Goal: Transaction & Acquisition: Purchase product/service

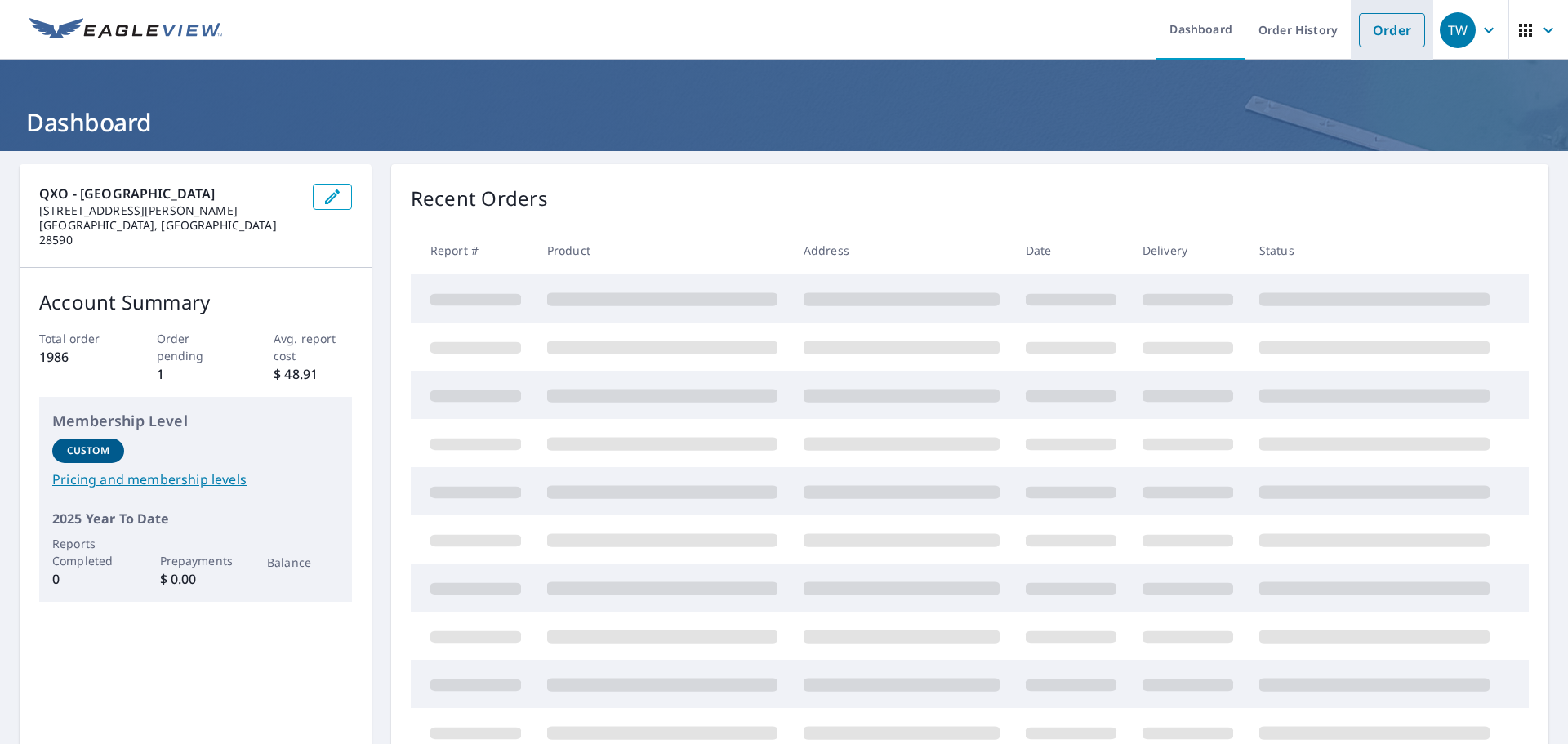
click at [1380, 34] on link "Order" at bounding box center [1392, 30] width 66 height 34
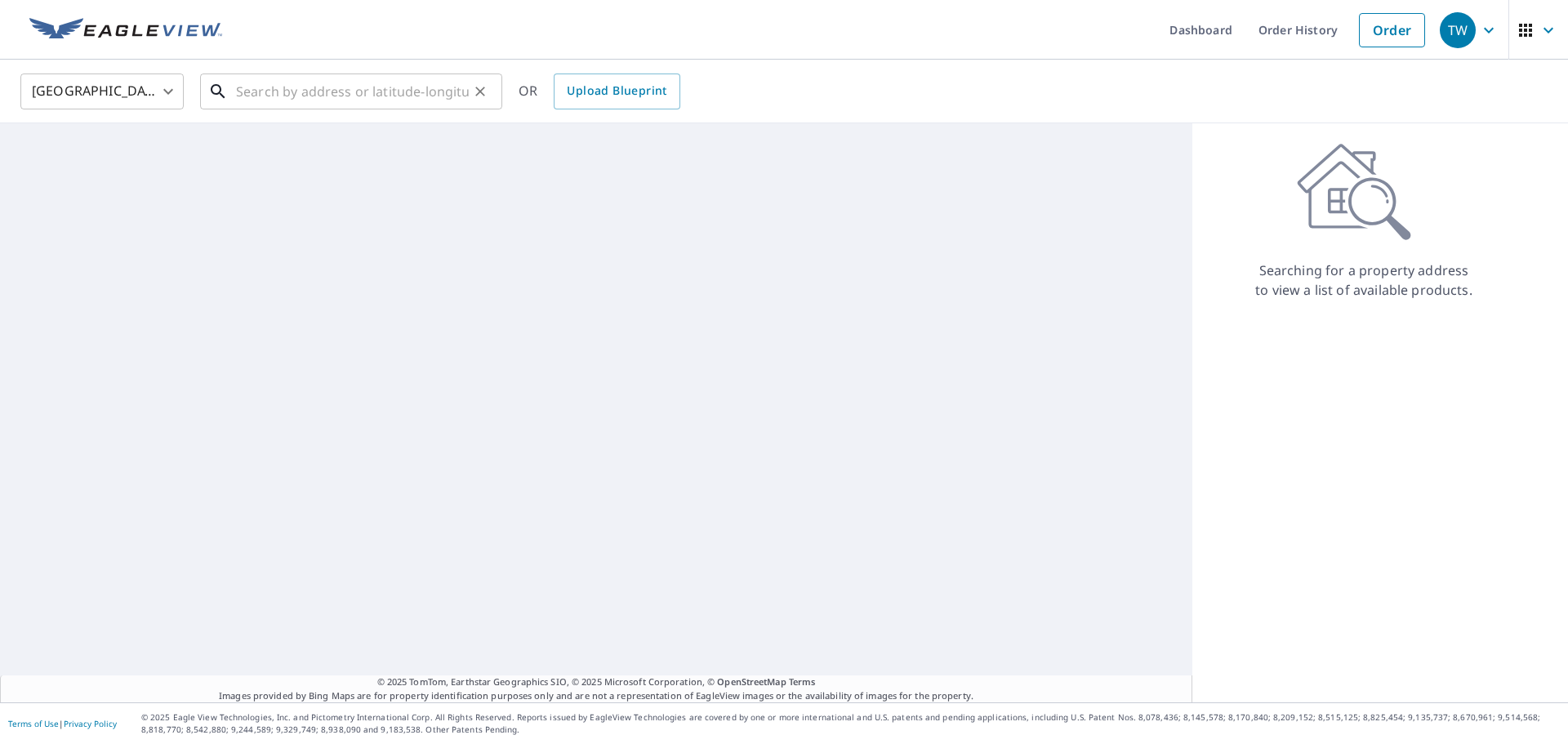
click at [390, 93] on input "text" at bounding box center [352, 91] width 233 height 45
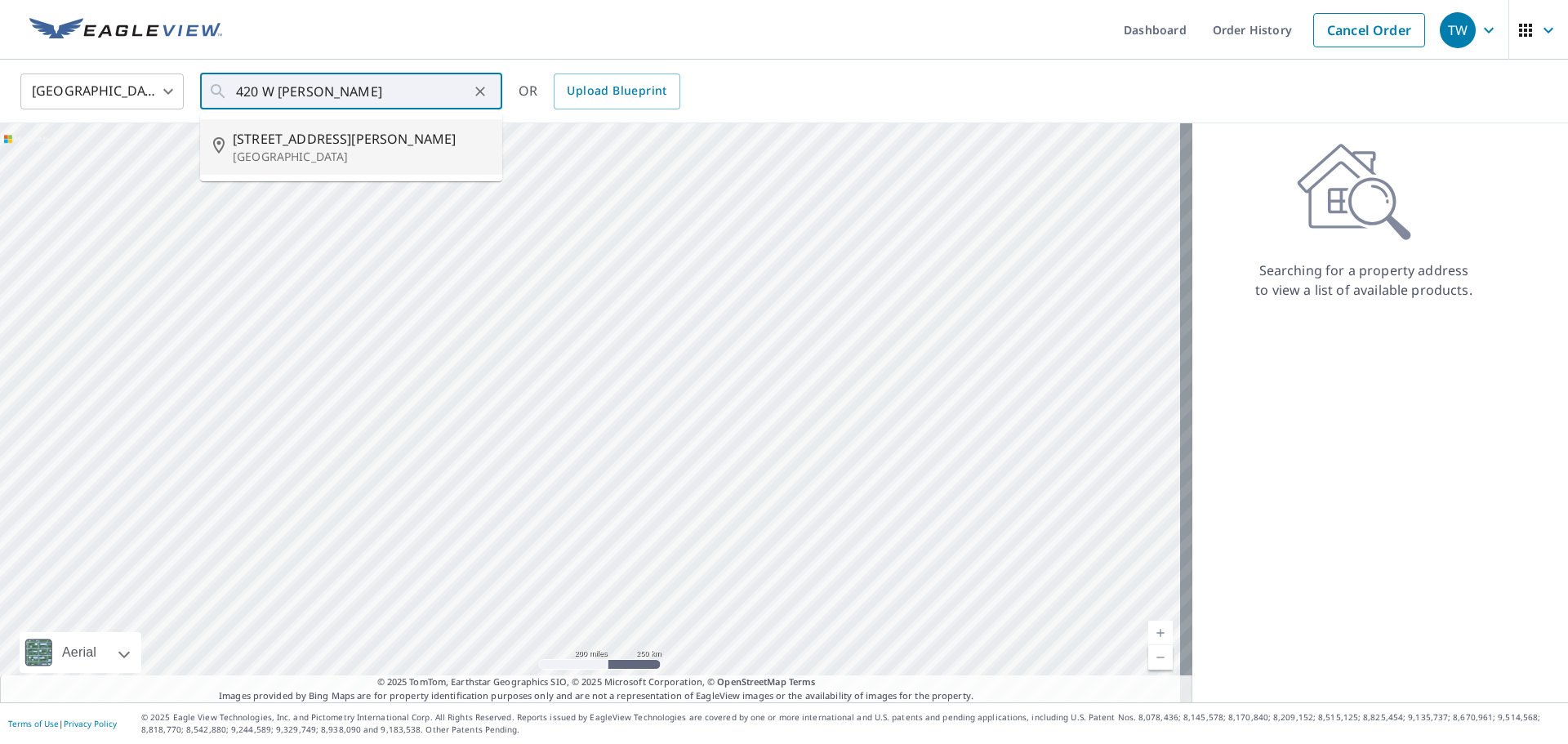
type input "[STREET_ADDRESS][PERSON_NAME]"
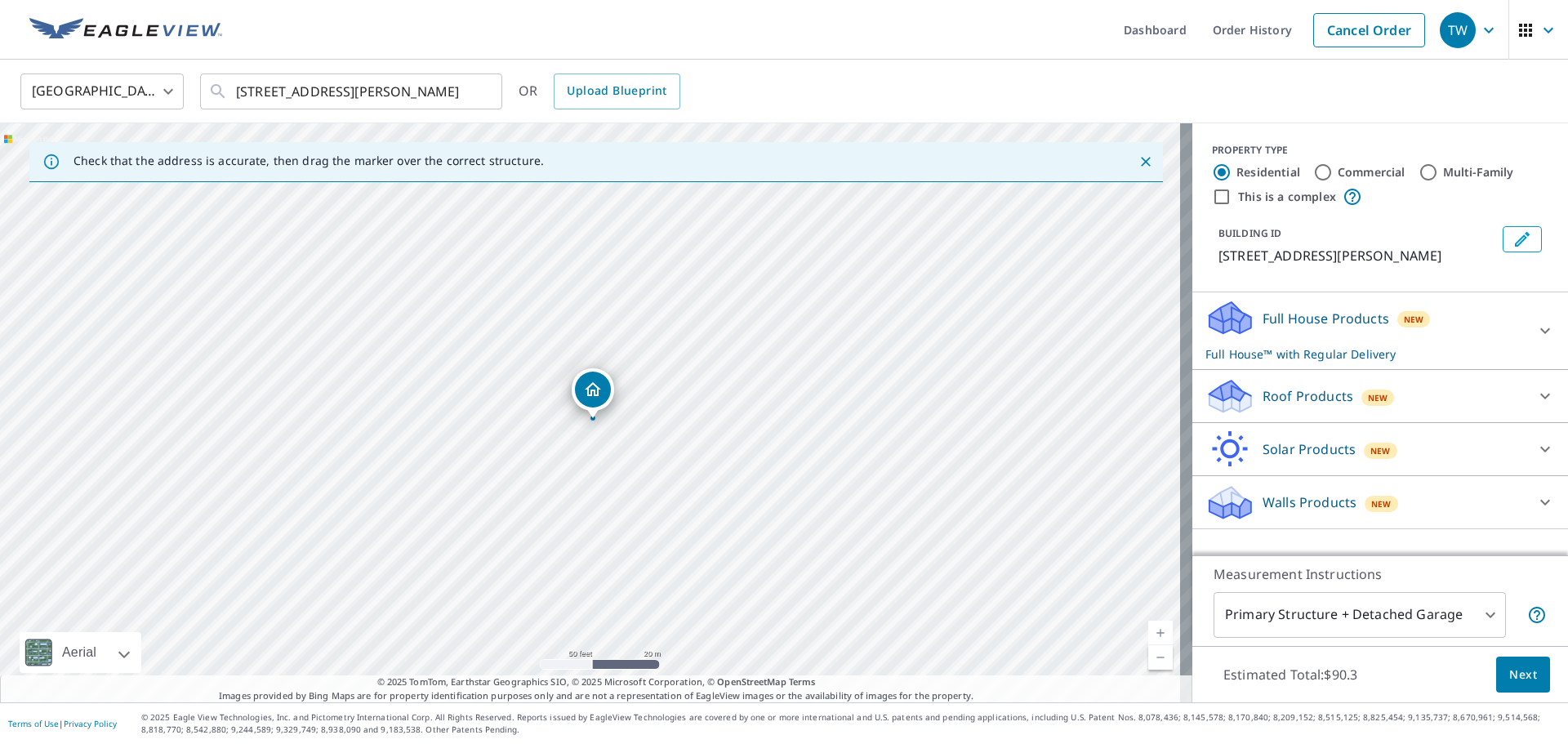
drag, startPoint x: 602, startPoint y: 403, endPoint x: 593, endPoint y: 418, distance: 17.5
click at [1240, 391] on icon at bounding box center [1230, 396] width 49 height 39
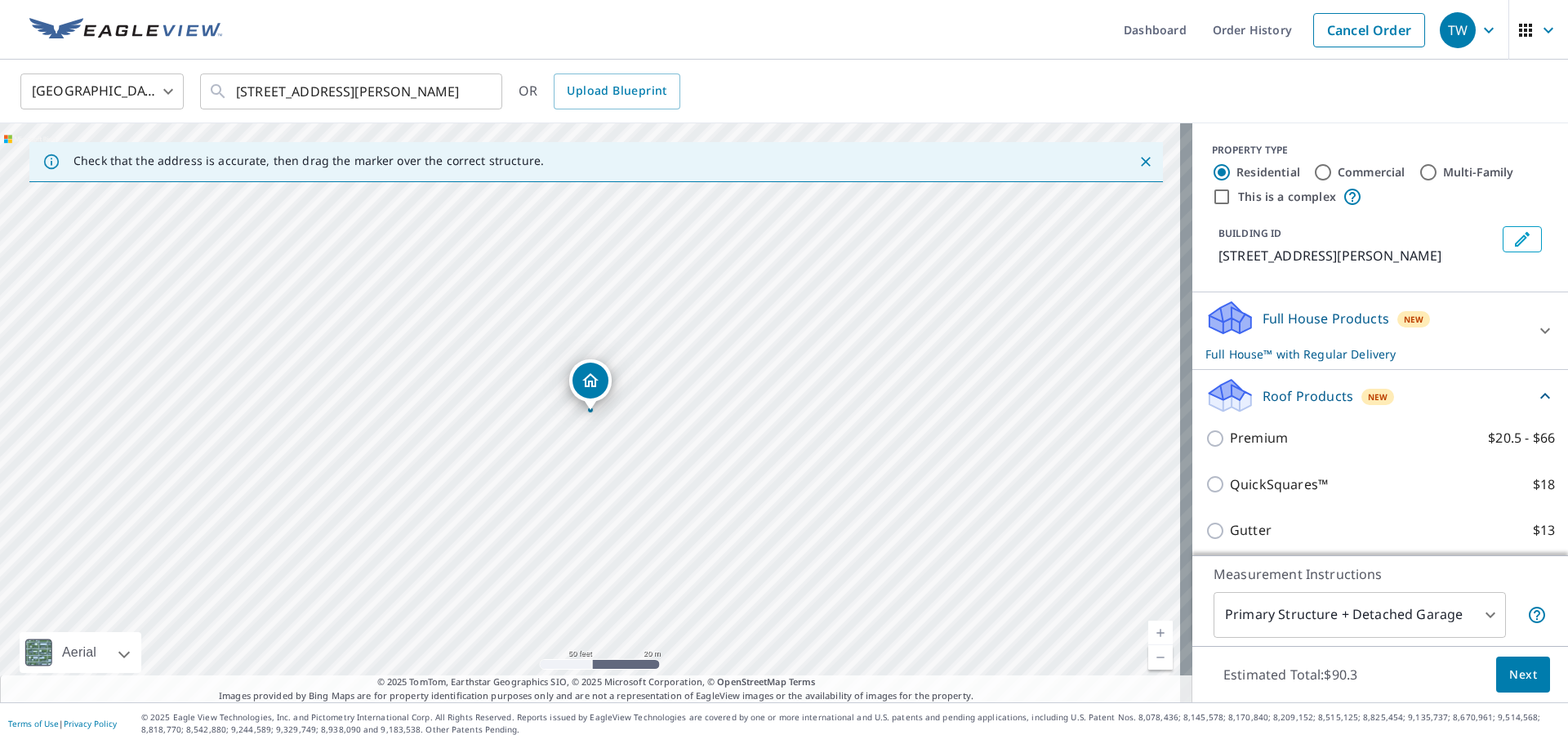
click at [1234, 432] on p "Premium" at bounding box center [1259, 438] width 58 height 20
click at [1230, 432] on input "Premium $20.5 - $66" at bounding box center [1217, 439] width 24 height 19
checkbox input "true"
checkbox input "false"
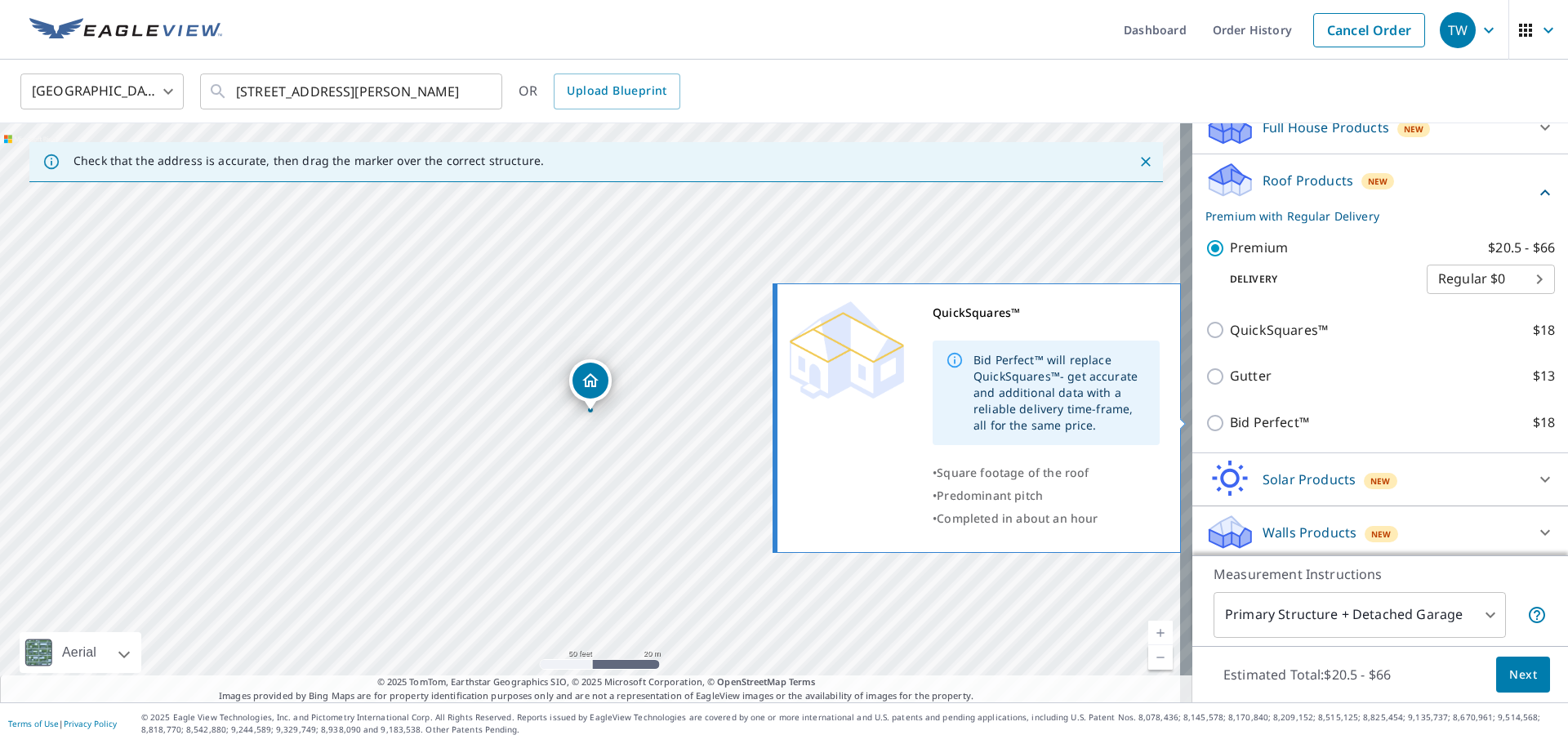
scroll to position [195, 0]
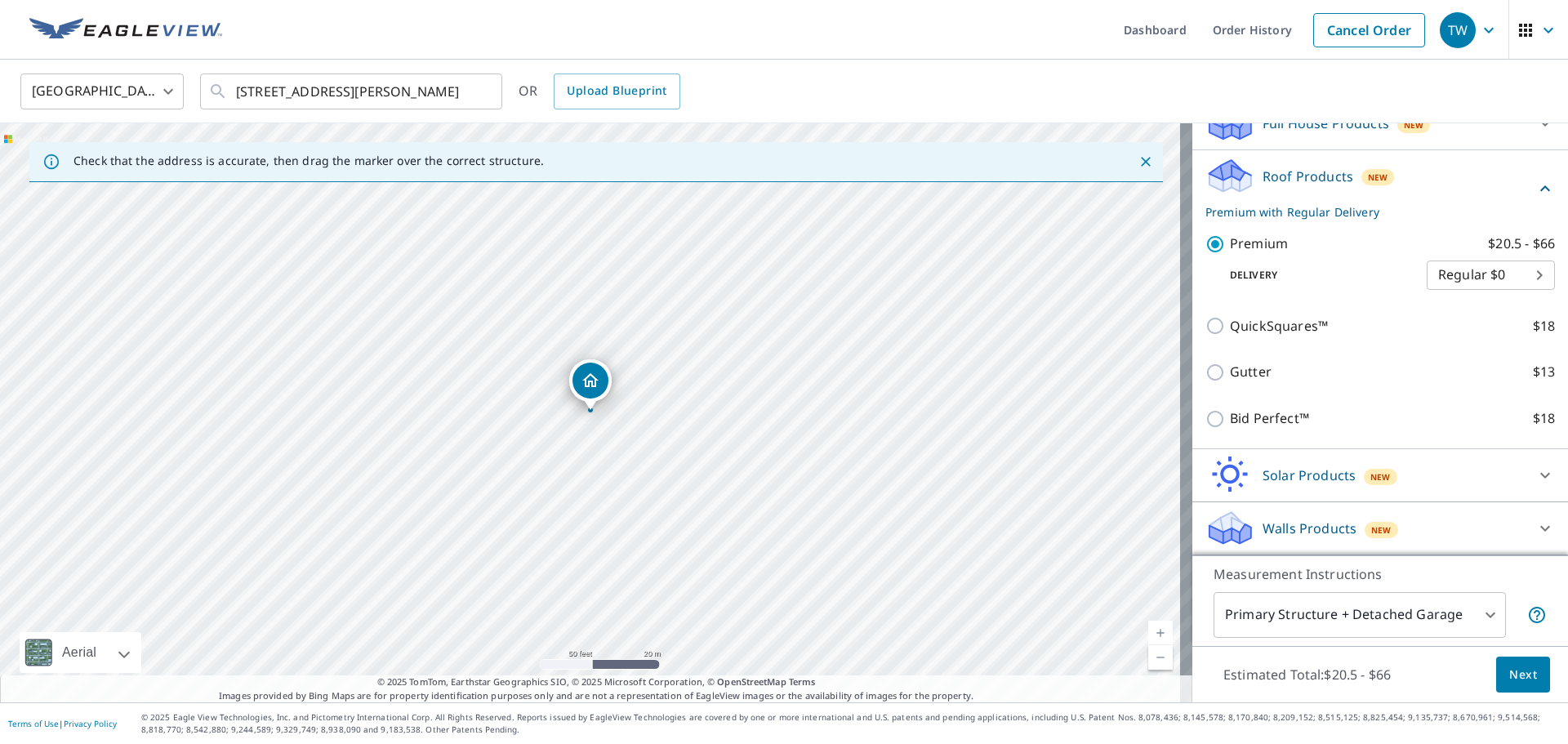
click at [1509, 672] on span "Next" at bounding box center [1523, 674] width 28 height 20
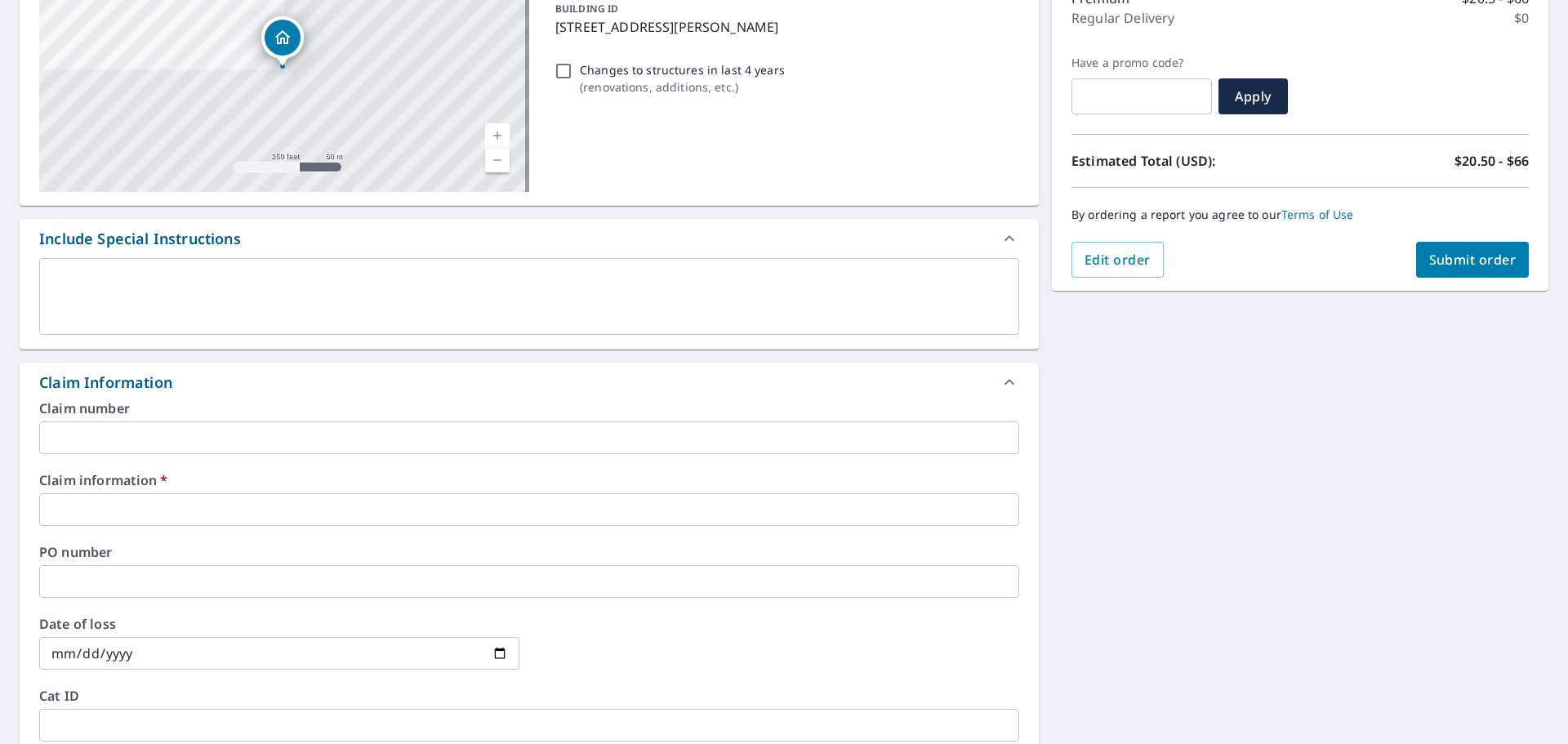
scroll to position [244, 0]
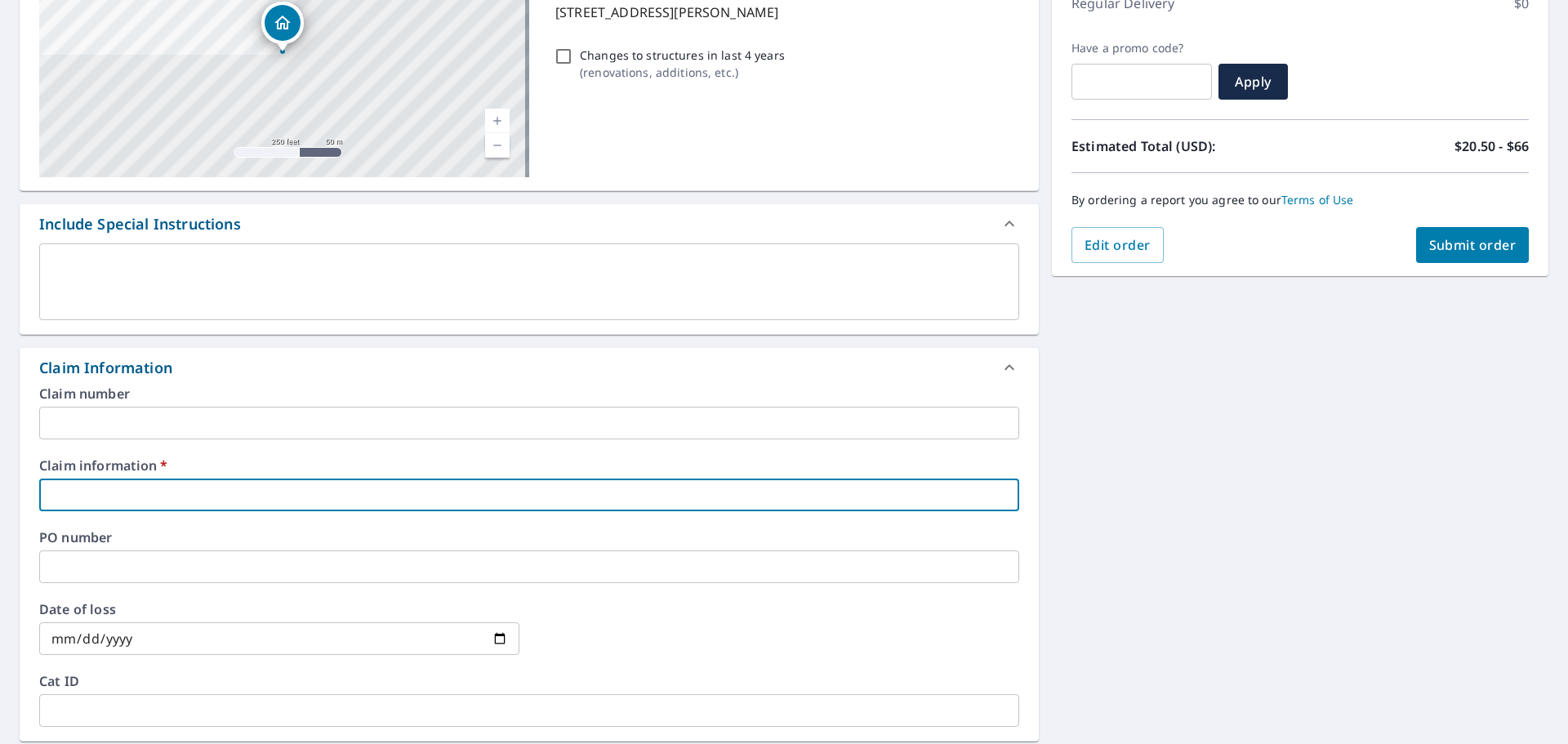
click at [777, 496] on input "text" at bounding box center [530, 495] width 980 height 33
type input "b"
checkbox input "true"
type input "br"
checkbox input "true"
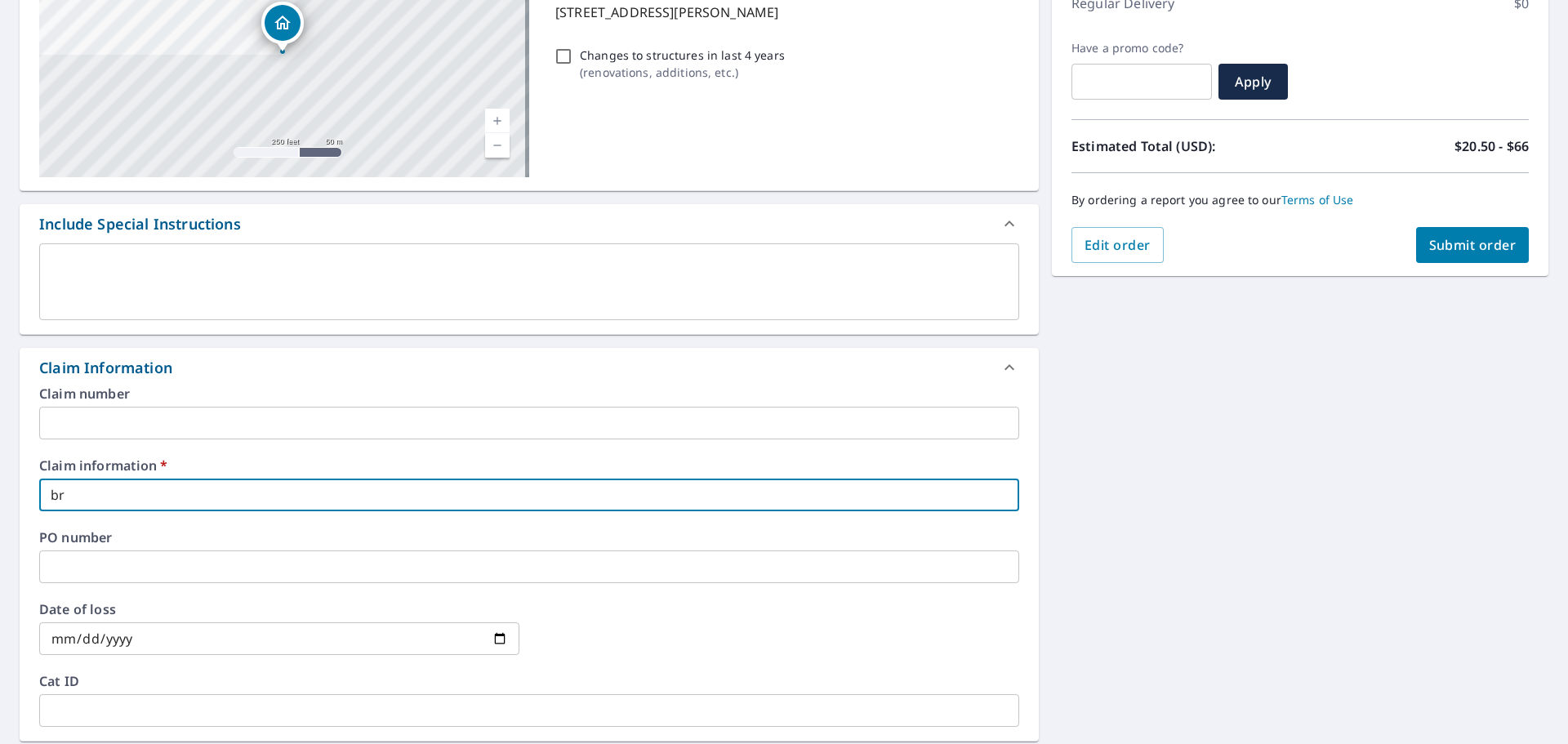
type input "bra"
checkbox input "true"
type input "[PERSON_NAME]"
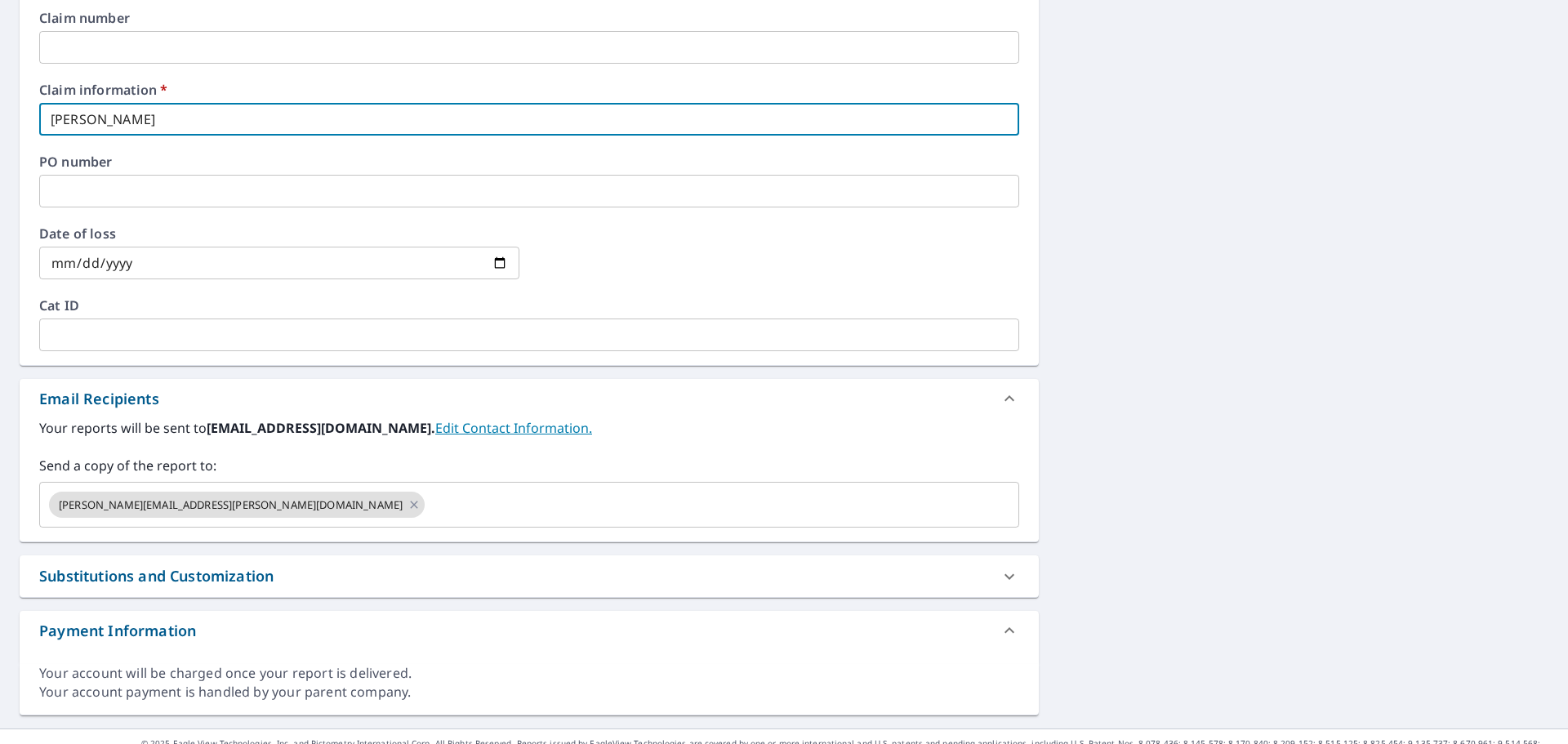
scroll to position [646, 0]
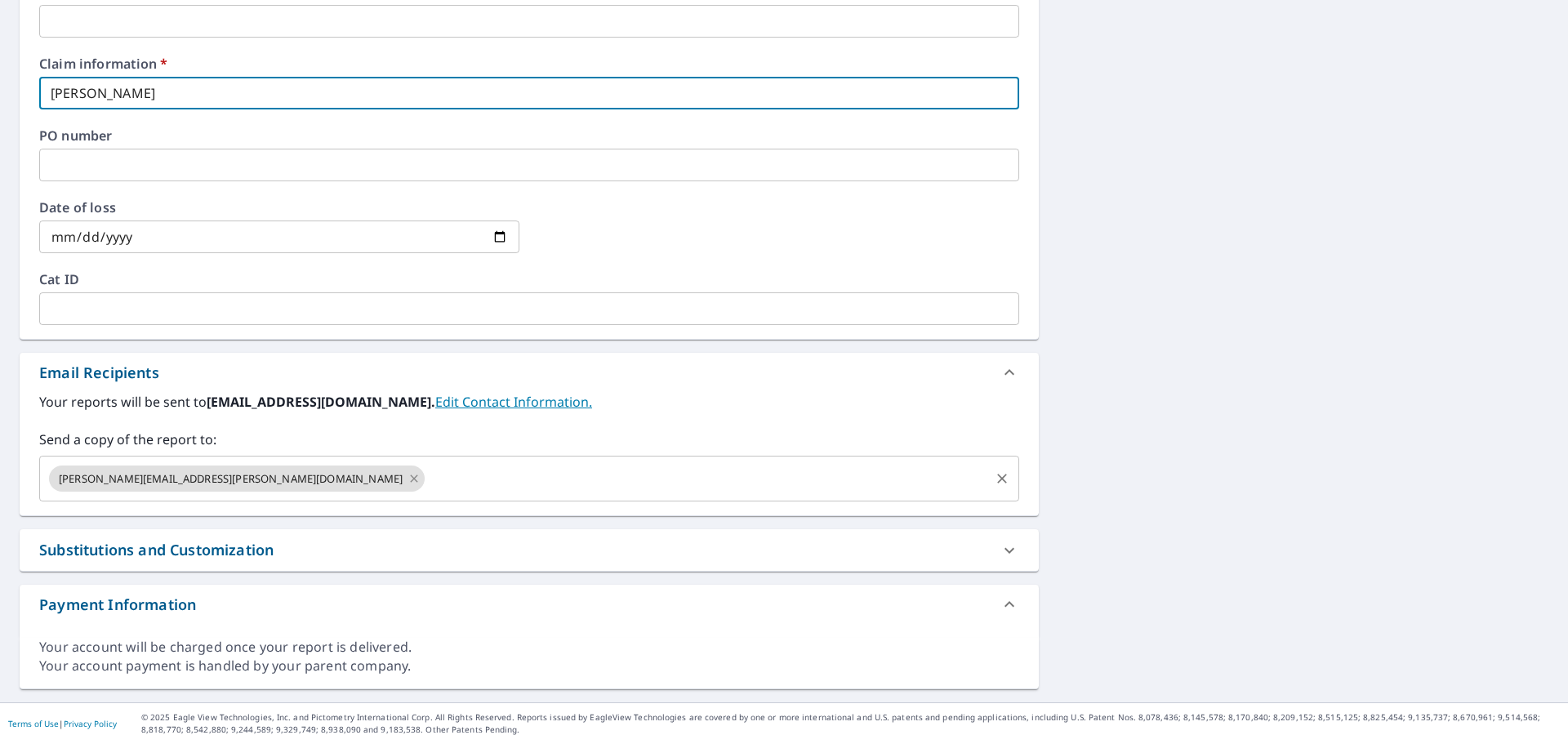
click at [410, 479] on icon at bounding box center [414, 478] width 8 height 8
checkbox input "true"
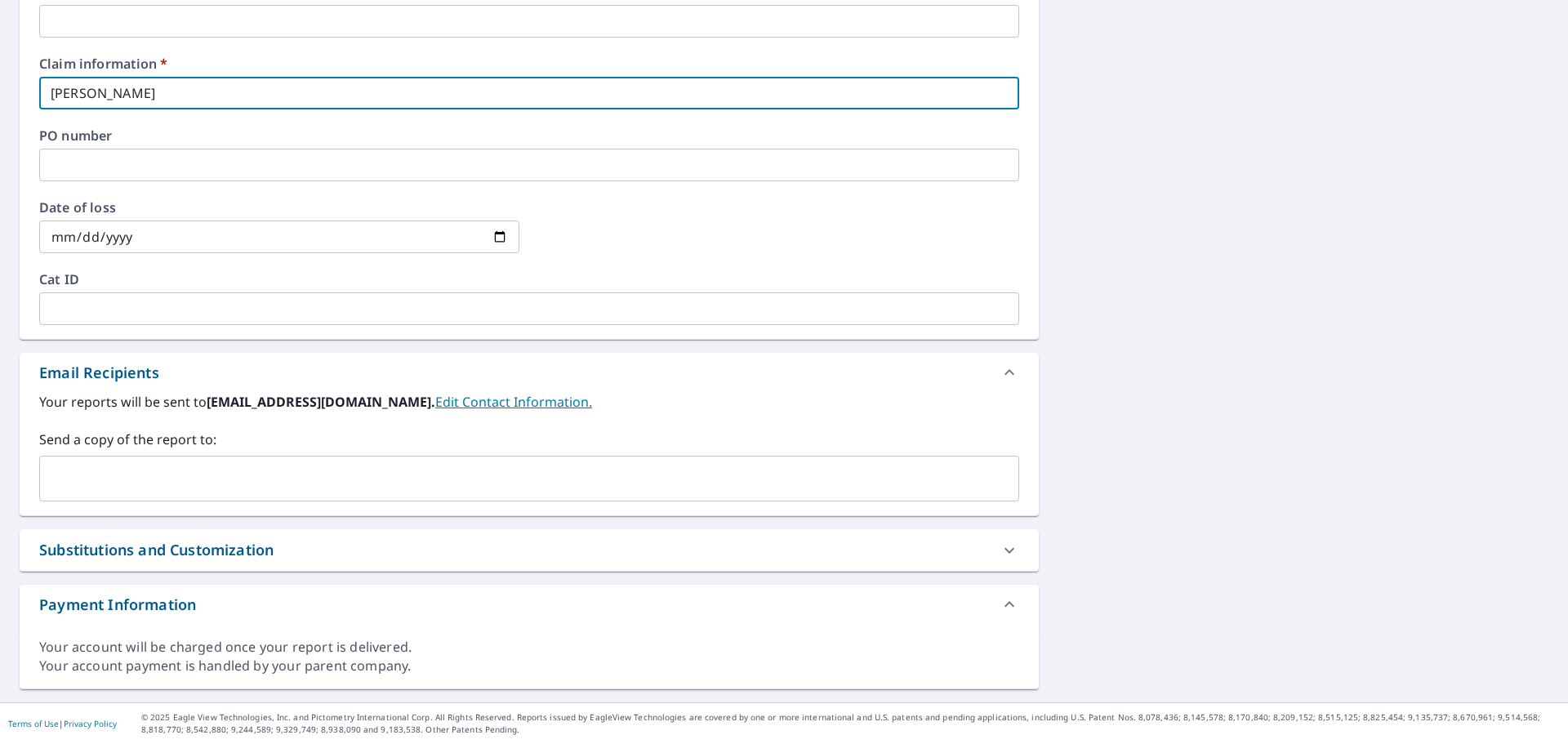
type input "[PERSON_NAME]"
click at [191, 479] on input "text" at bounding box center [516, 478] width 941 height 31
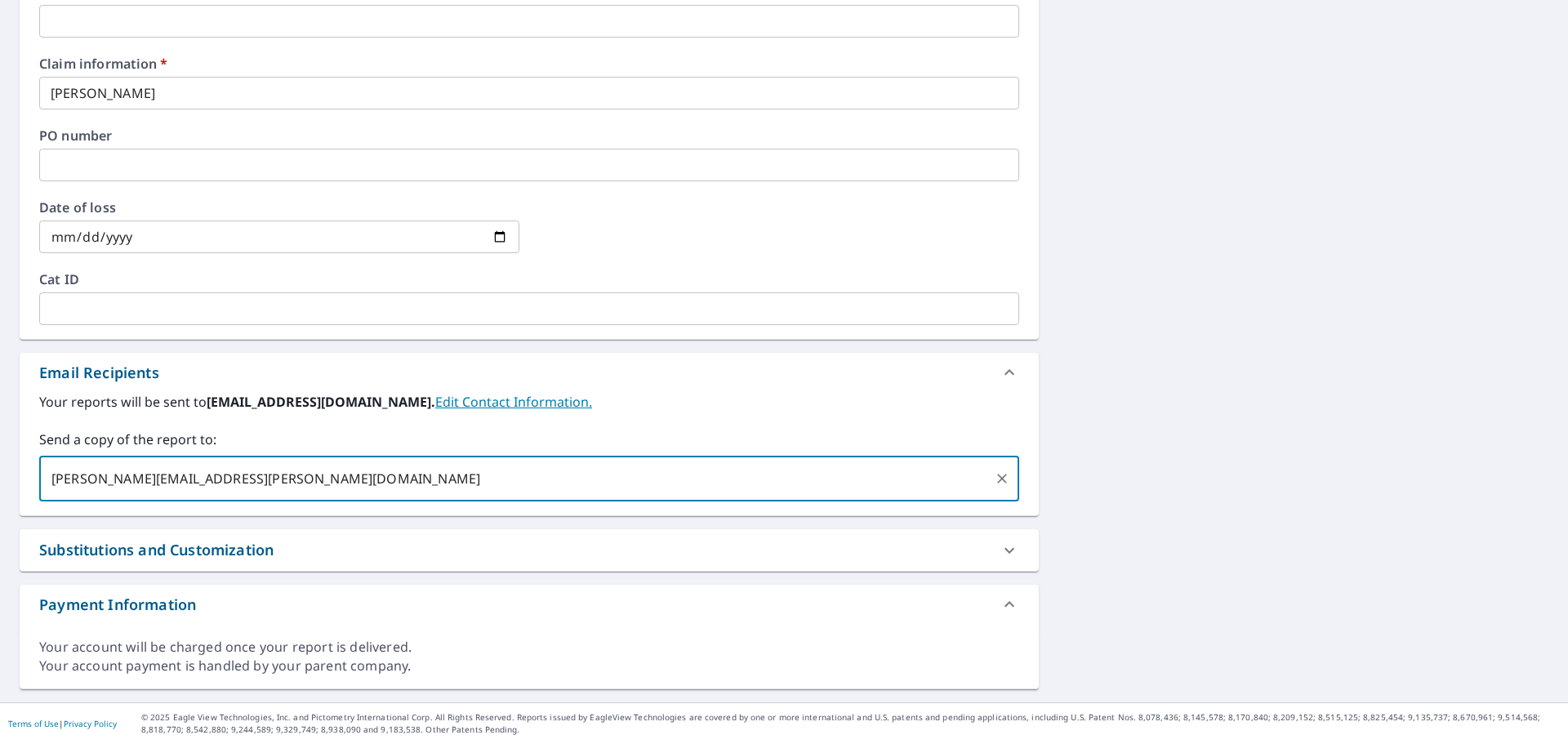
type input "[PERSON_NAME][EMAIL_ADDRESS][PERSON_NAME][DOMAIN_NAME]"
click at [1098, 460] on div "[STREET_ADDRESS][PERSON_NAME] Aerial Road A standard road map Aerial A detailed…" at bounding box center [784, 102] width 1568 height 1197
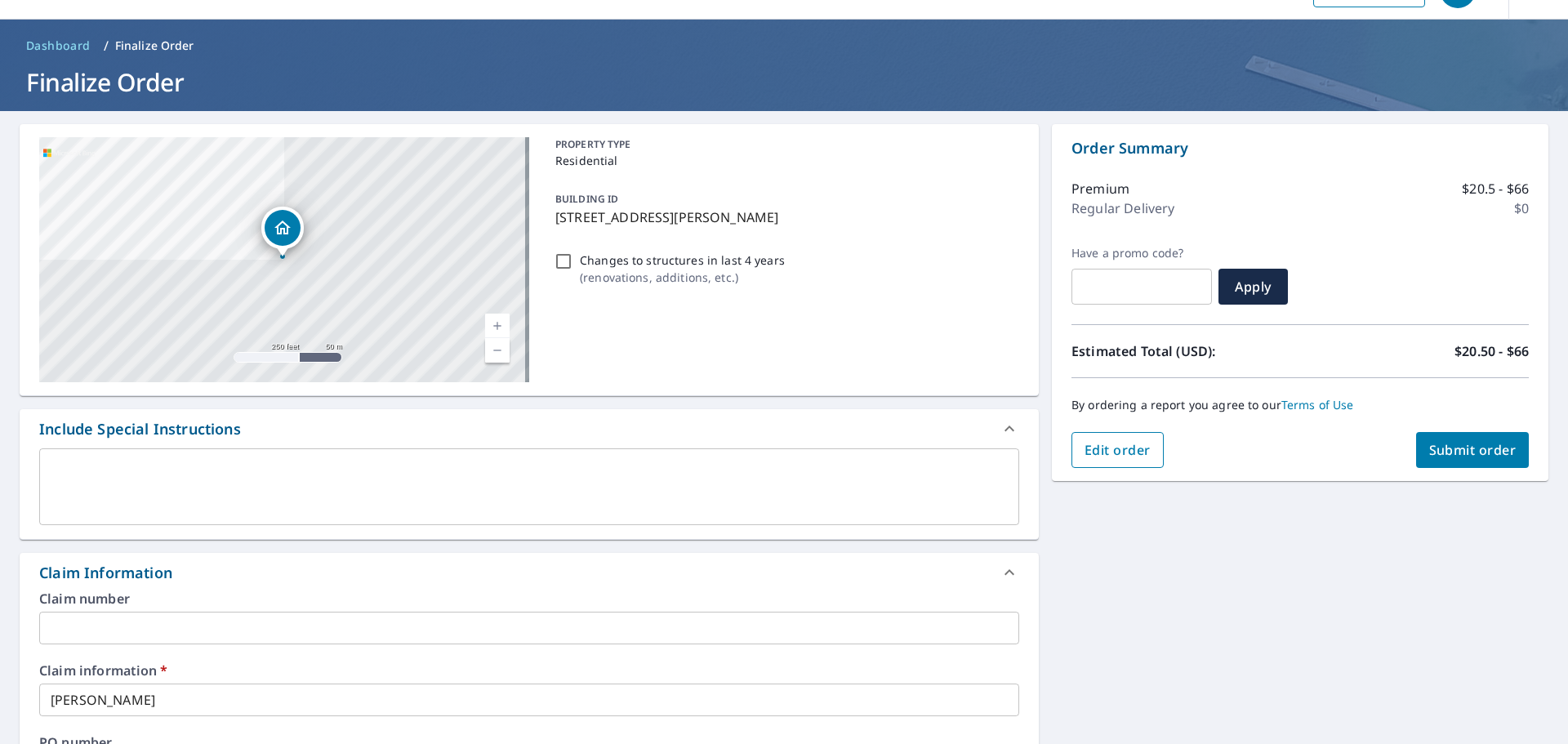
scroll to position [0, 0]
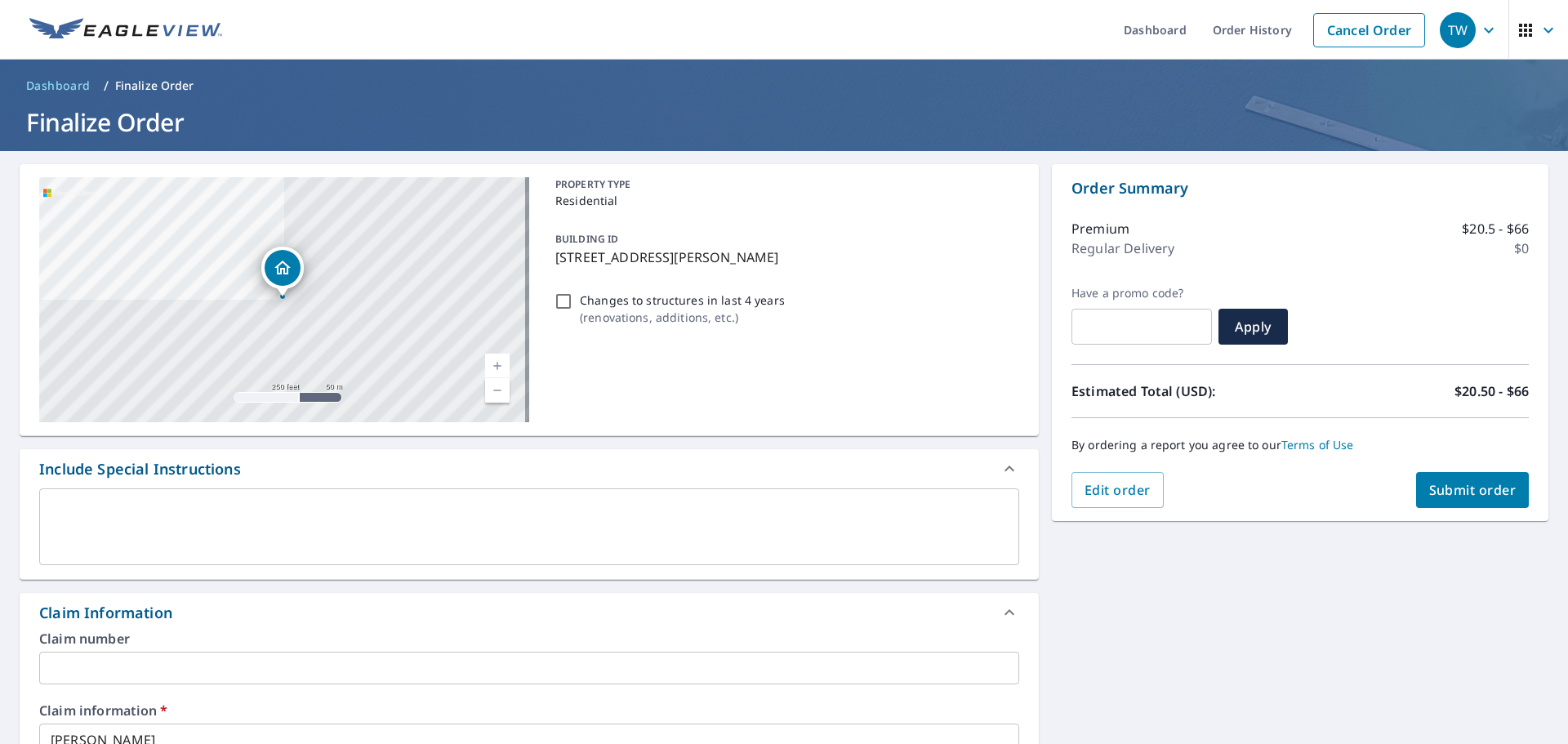
click at [1477, 481] on span "Submit order" at bounding box center [1473, 490] width 87 height 18
checkbox input "true"
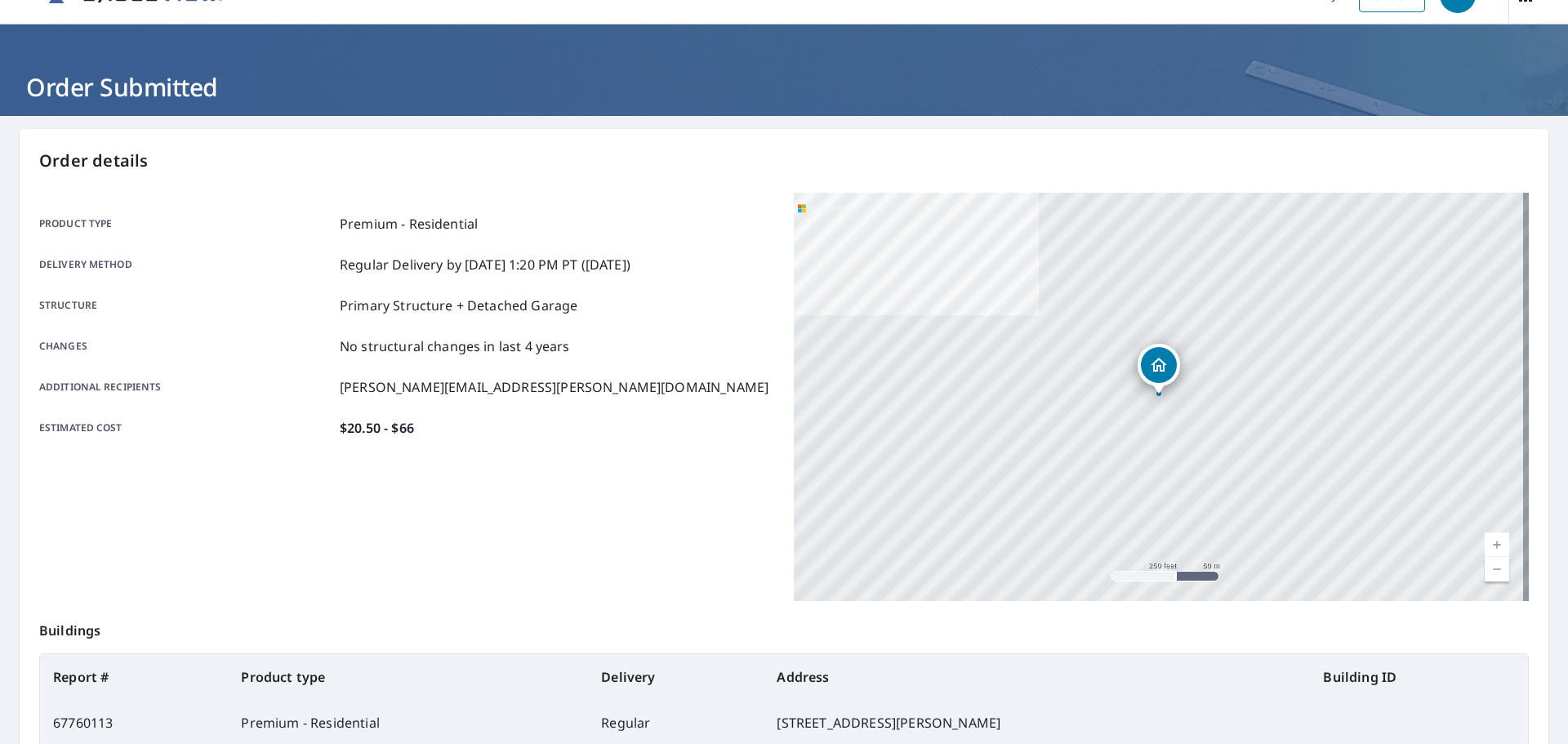
scroll to position [163, 0]
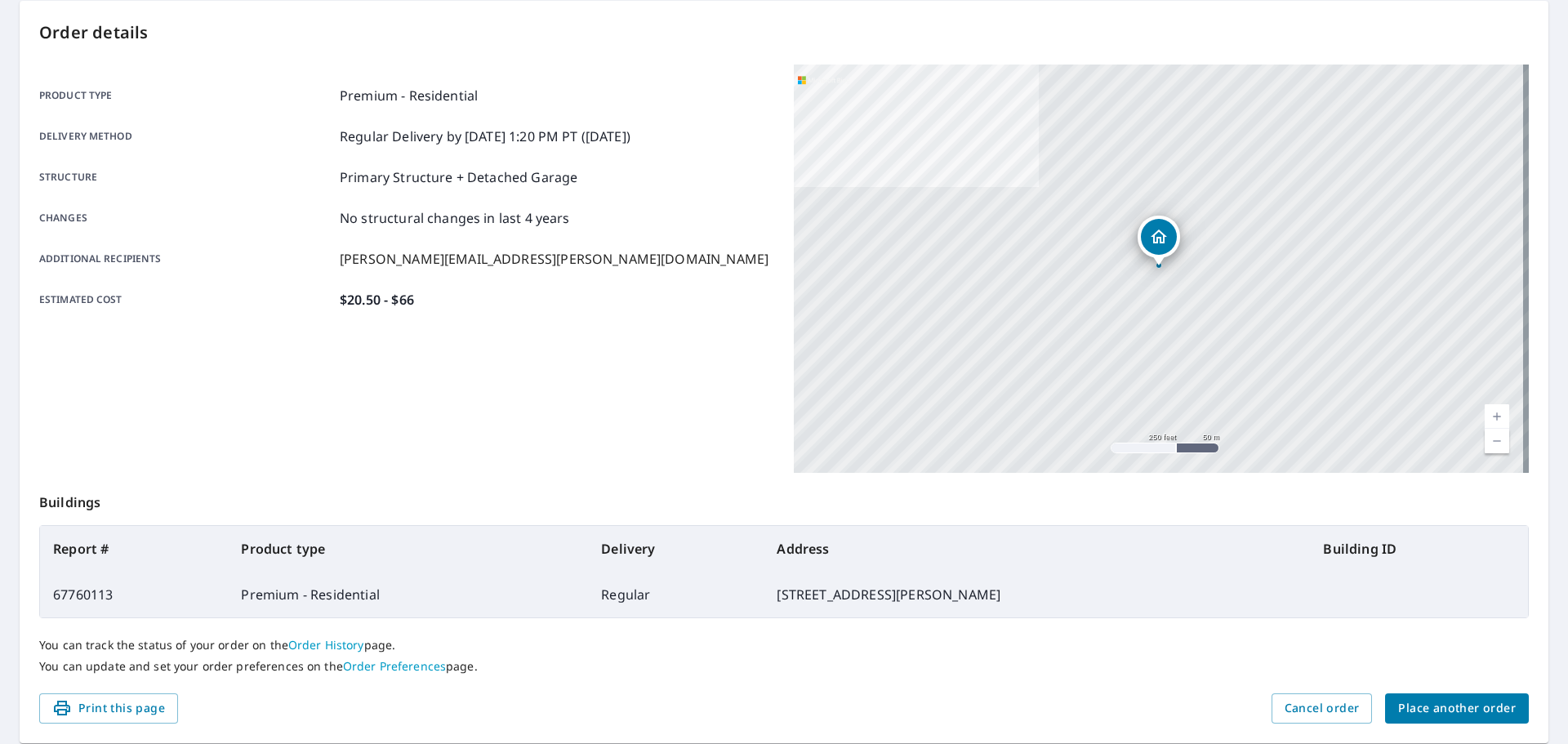
click at [596, 341] on div "Product type Premium - Residential Delivery method Regular Delivery by [DATE] 1…" at bounding box center [407, 269] width 735 height 408
